Goal: Information Seeking & Learning: Learn about a topic

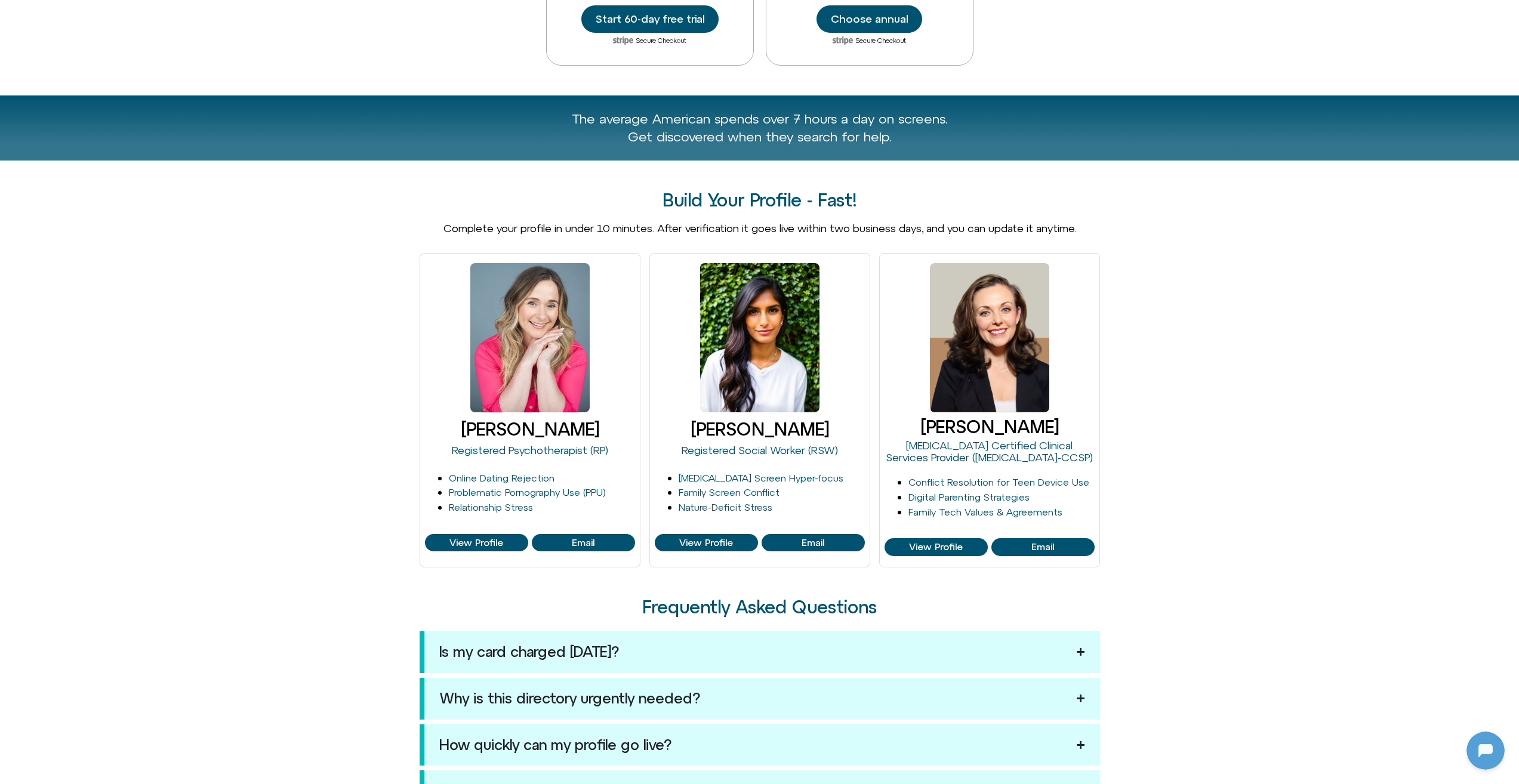
scroll to position [776, 0]
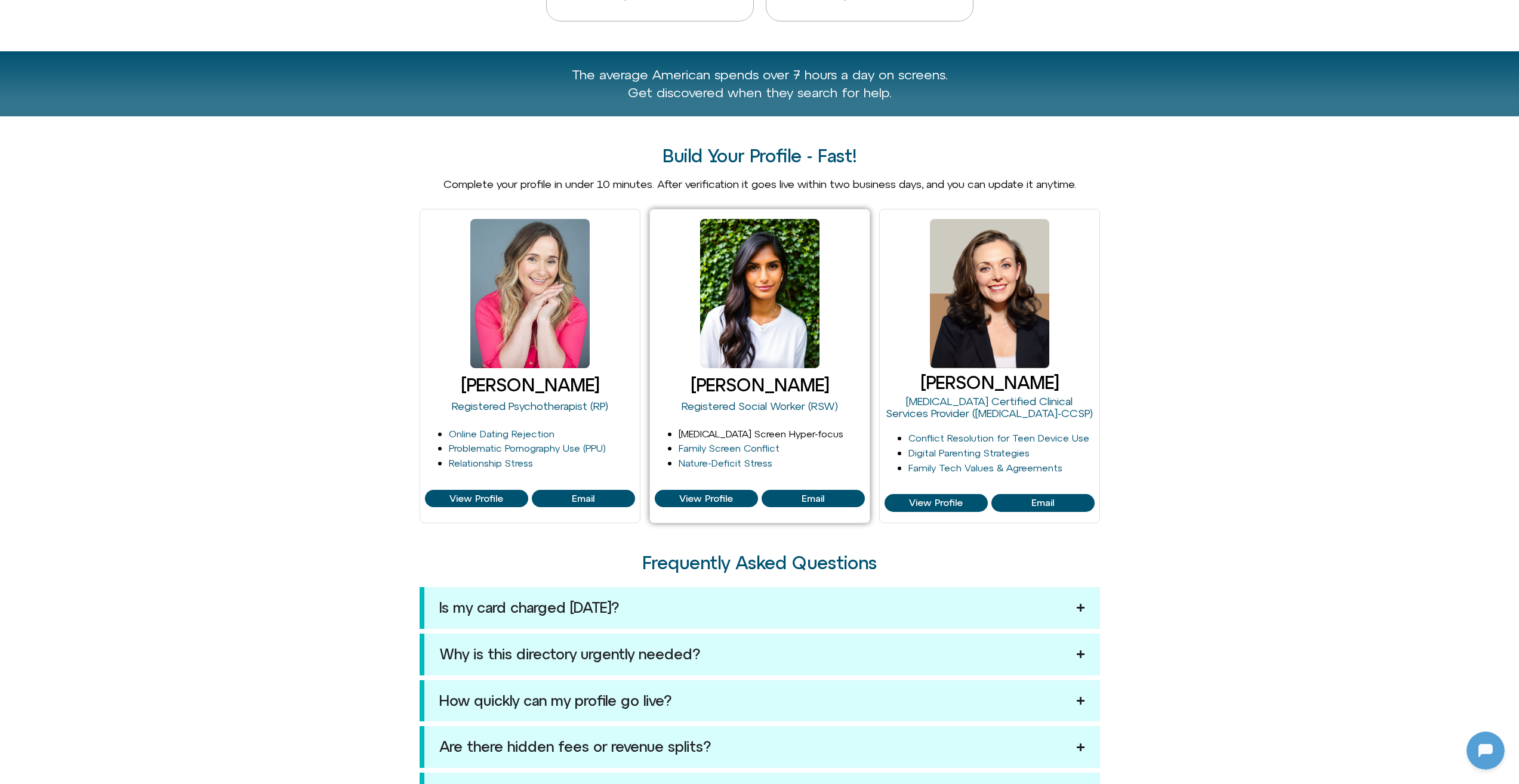
click at [741, 432] on link "[MEDICAL_DATA] Screen Hyper-focus" at bounding box center [760, 434] width 165 height 11
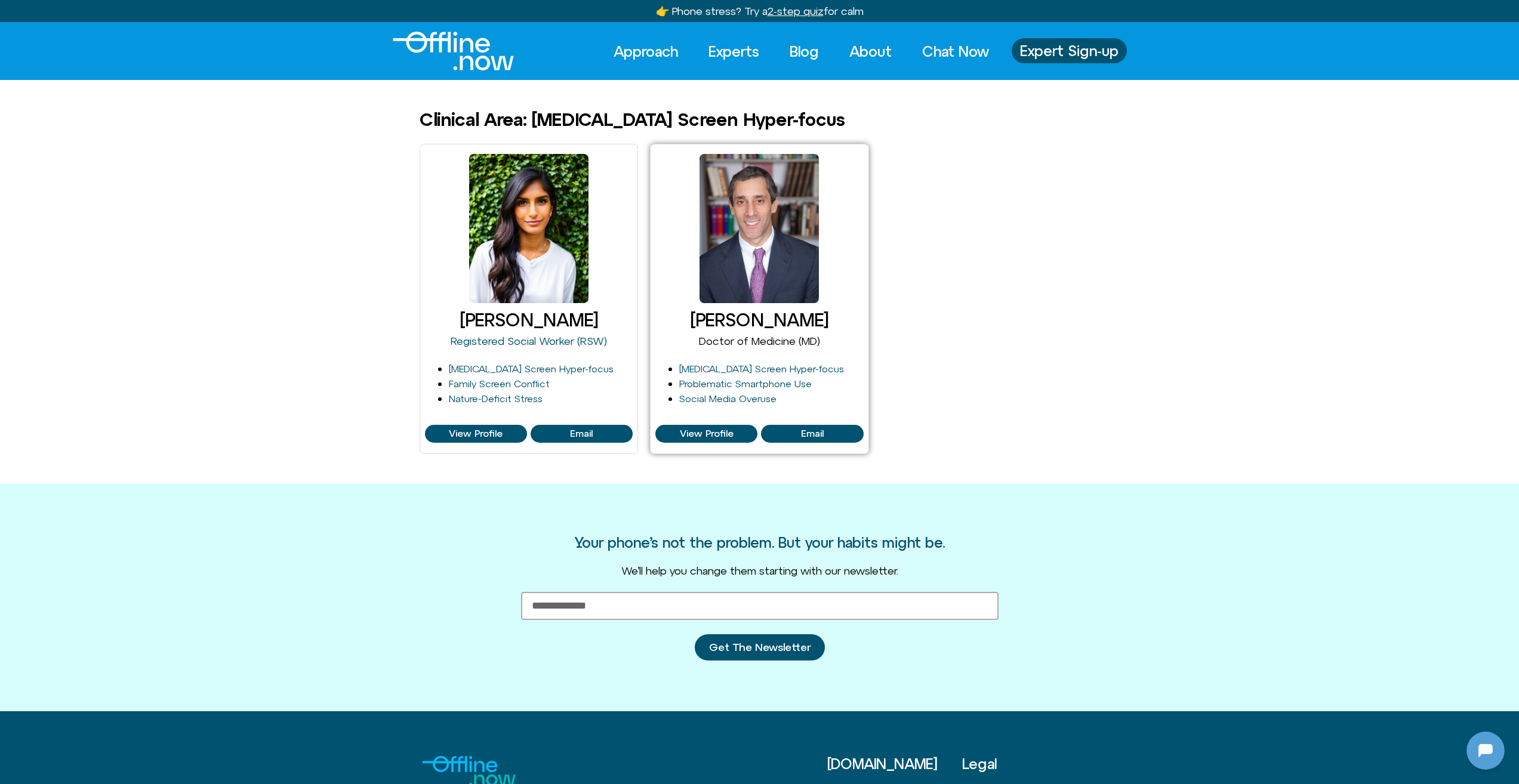
click at [727, 338] on link "Doctor of Medicine (MD)" at bounding box center [759, 341] width 121 height 12
